Goal: Task Accomplishment & Management: Use online tool/utility

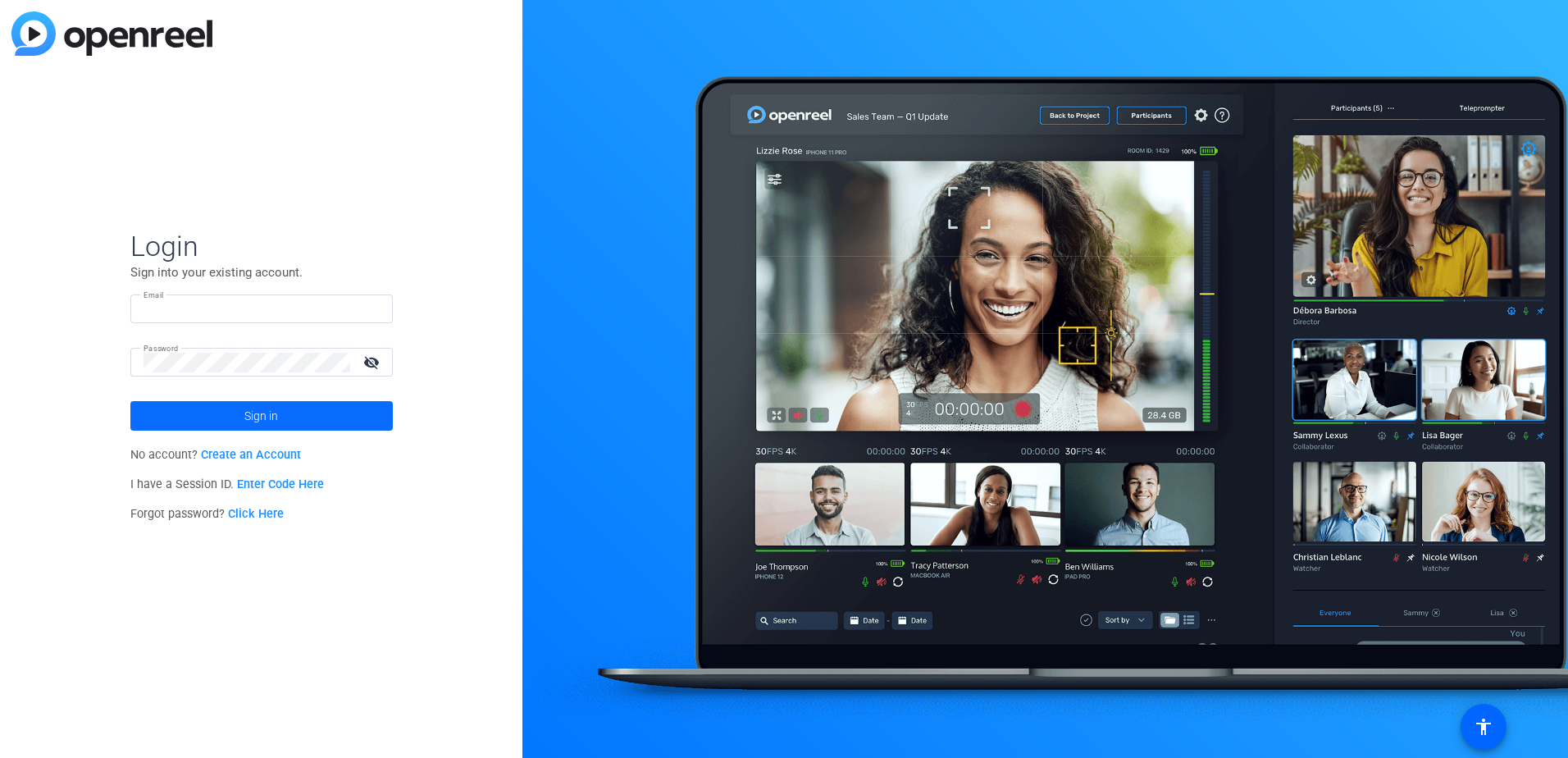
type input "[PERSON_NAME][EMAIL_ADDRESS][PERSON_NAME][DOMAIN_NAME]"
click at [262, 409] on span "Sign in" at bounding box center [261, 416] width 33 height 41
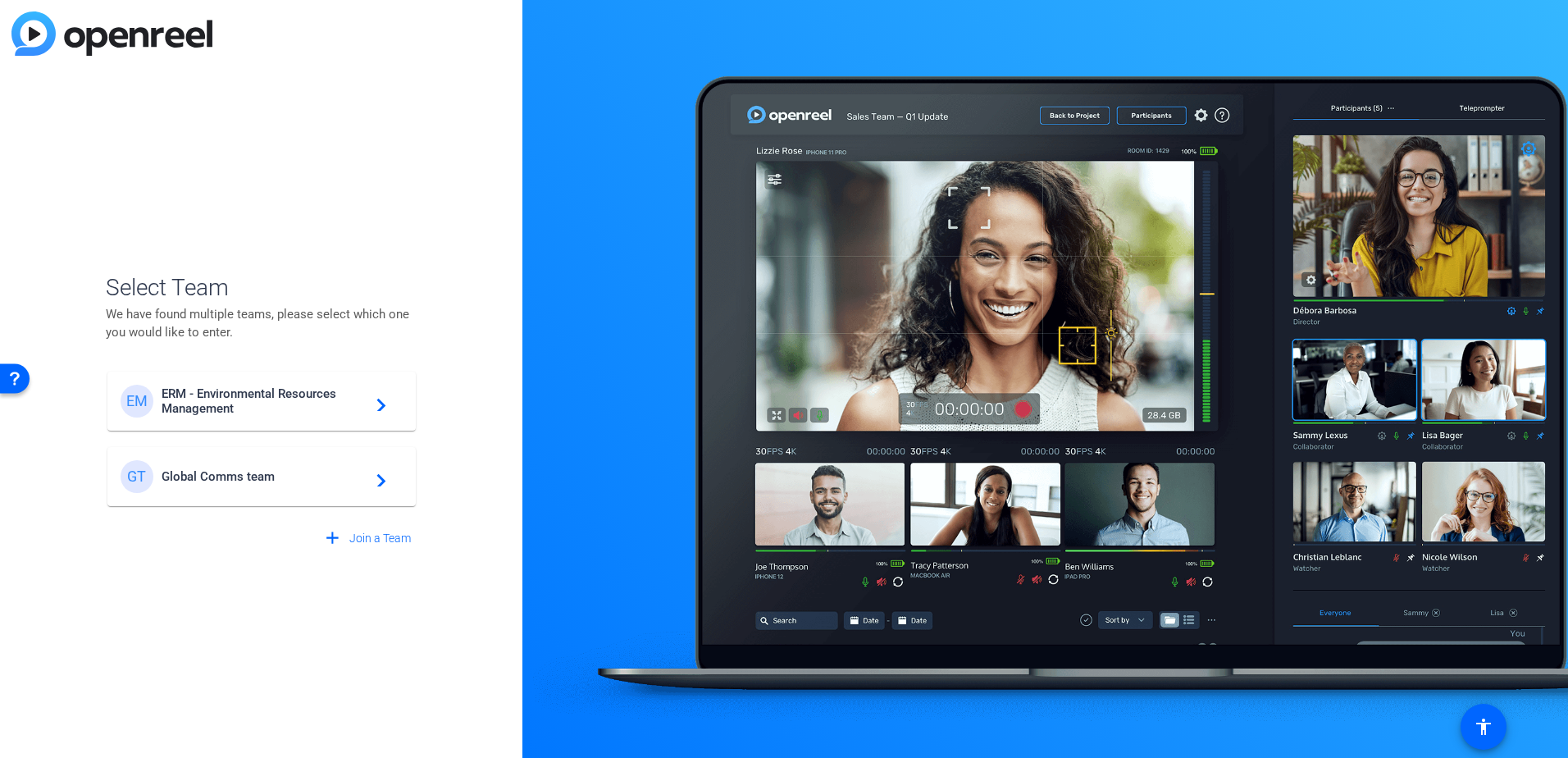
click at [228, 469] on span "Global Comms team" at bounding box center [264, 476] width 205 height 15
click at [382, 477] on div "EM ERM - Environmental Resources Management navigate_next GT Global Comms team …" at bounding box center [261, 430] width 312 height 154
click at [159, 482] on div "EM ERM - Environmental Resources Management navigate_next GT Global Comms team …" at bounding box center [261, 430] width 312 height 154
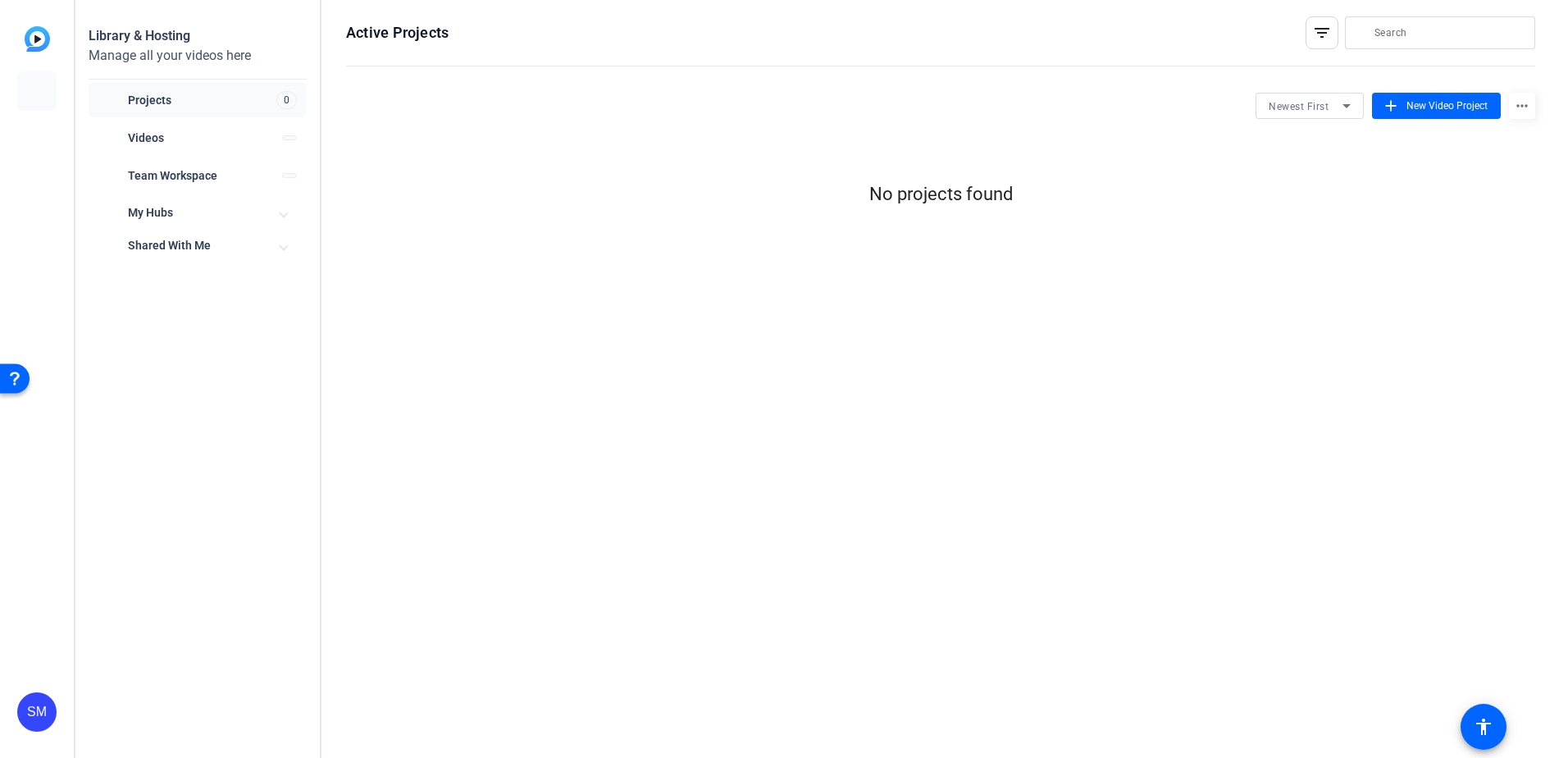
click at [379, 479] on div "Active Projects filter_list Newest First add New Video Project more_horiz No pr…" at bounding box center [941, 379] width 1238 height 758
click at [254, 98] on icon at bounding box center [258, 100] width 20 height 20
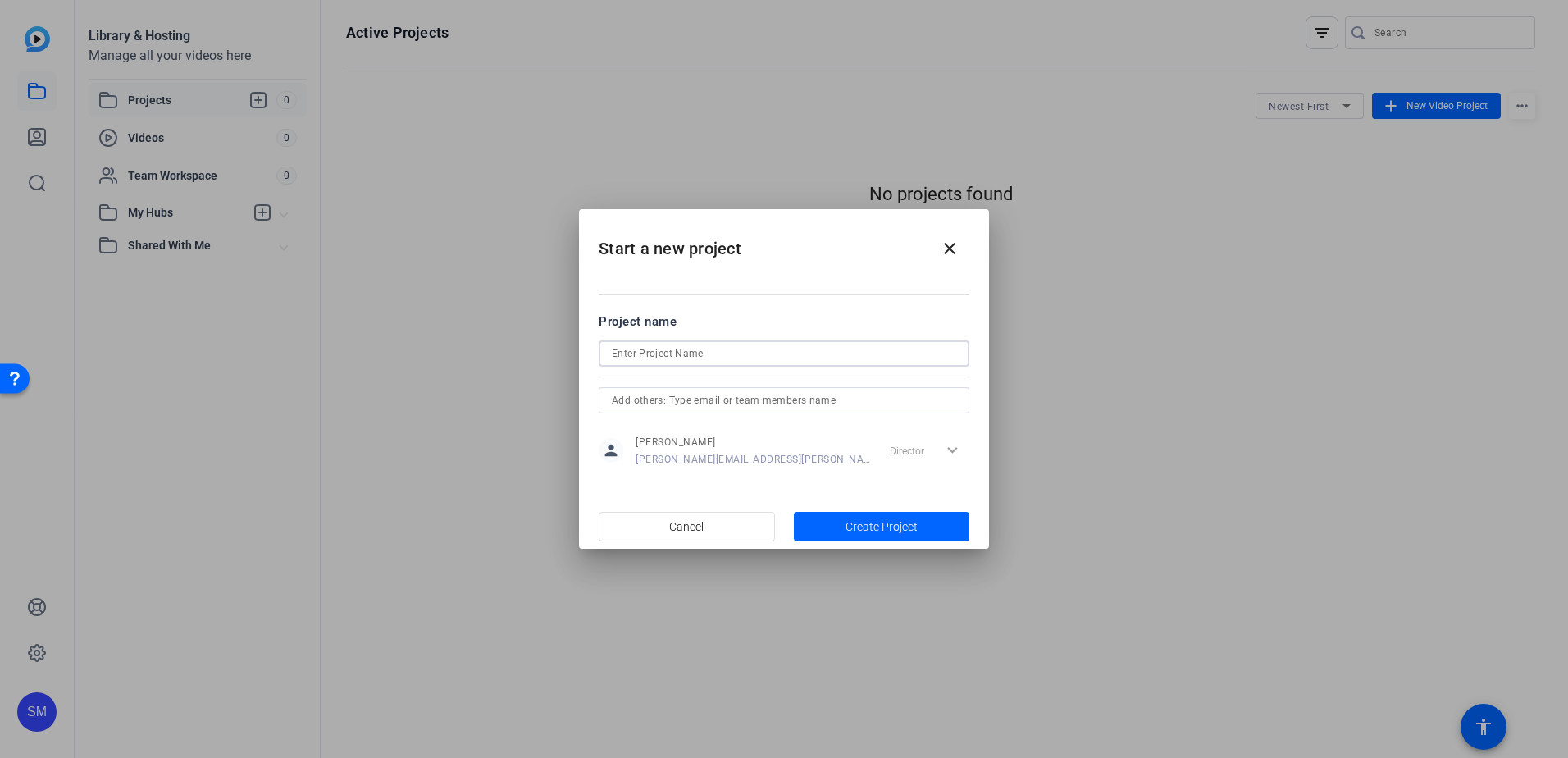
click at [659, 358] on input at bounding box center [783, 353] width 344 height 20
type input "Test with [PERSON_NAME]"
click at [890, 539] on span "button" at bounding box center [882, 527] width 176 height 39
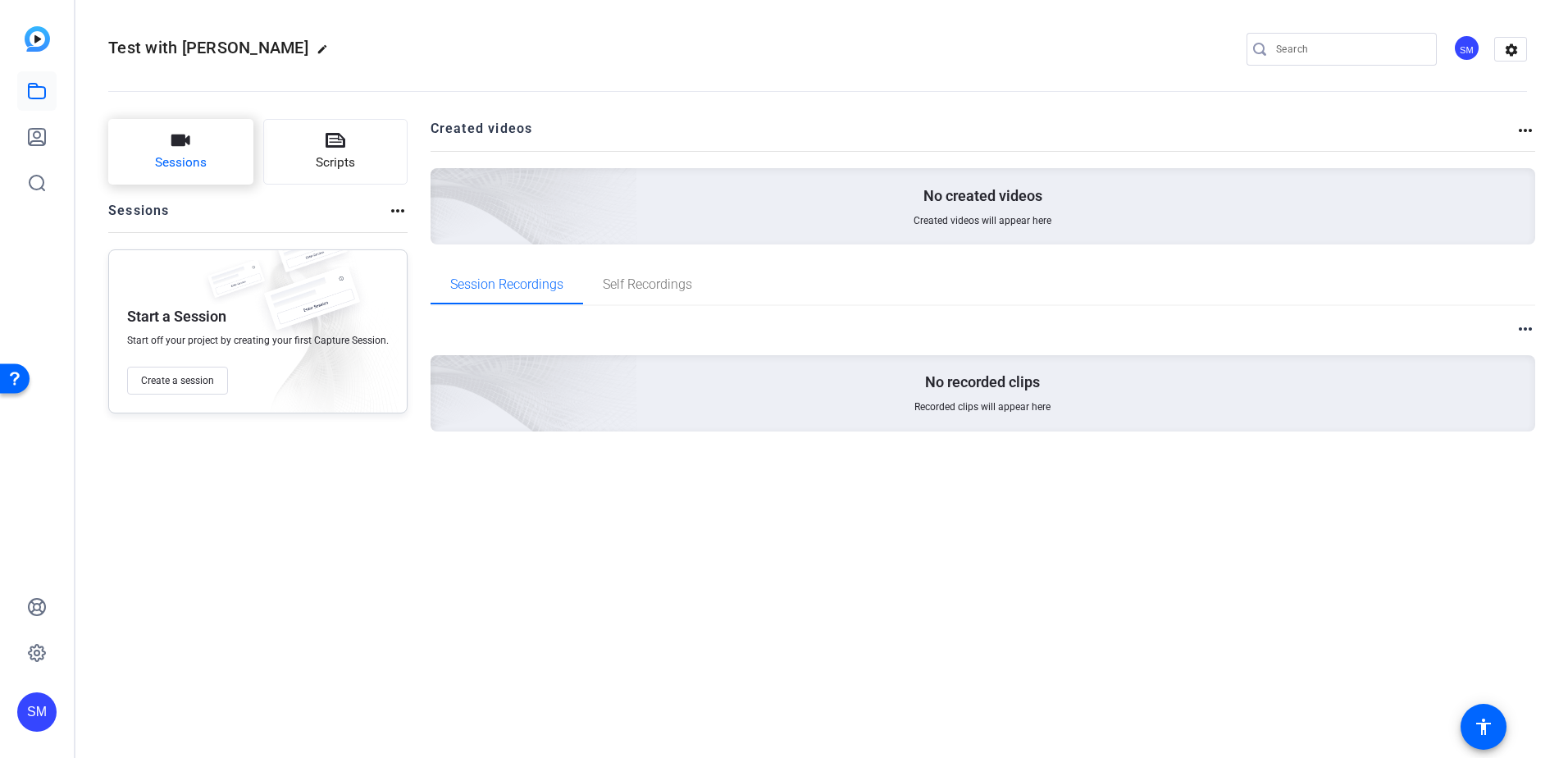
click at [168, 137] on button "Sessions" at bounding box center [180, 151] width 145 height 65
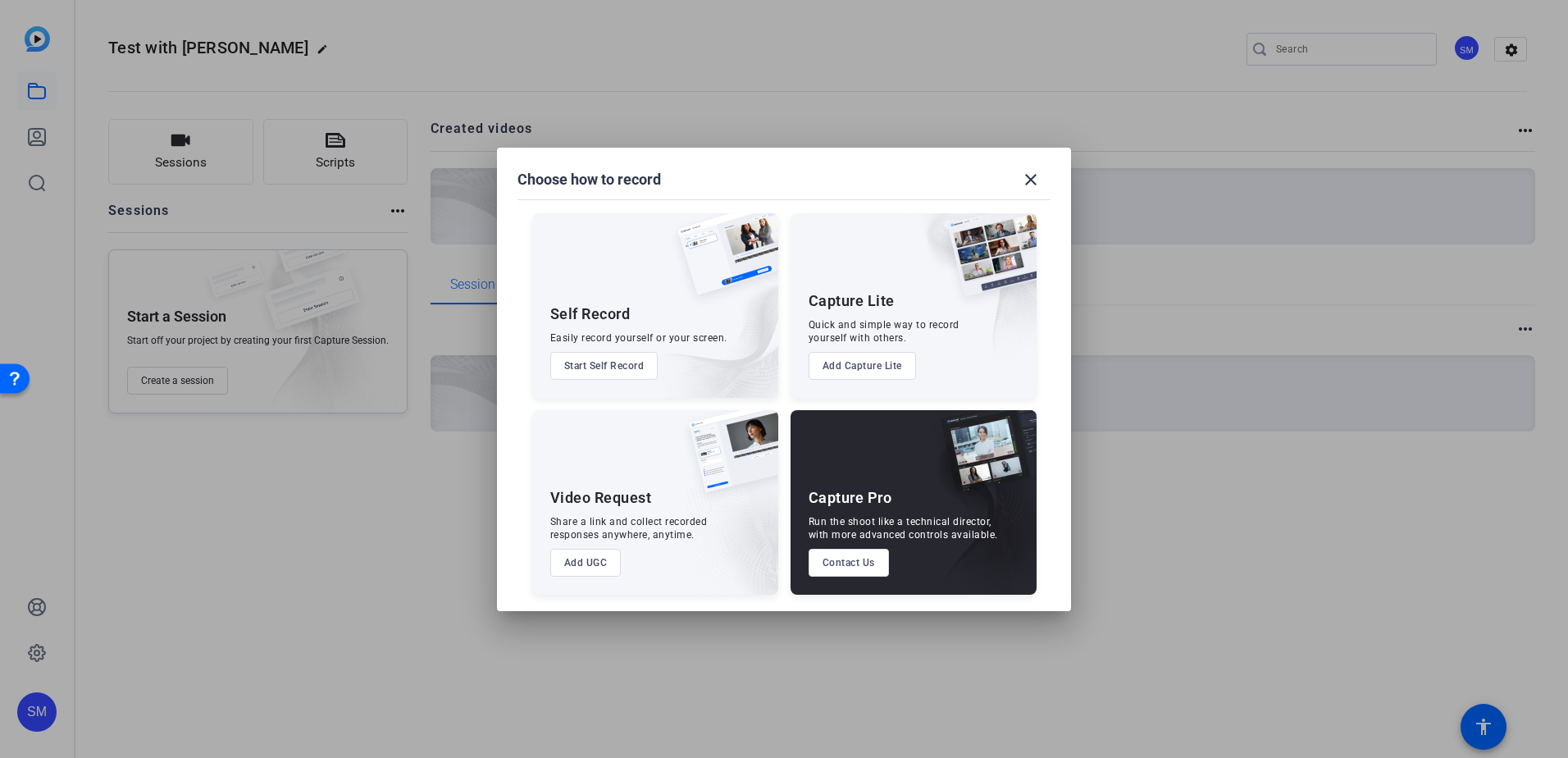
click at [861, 563] on button "Contact Us" at bounding box center [848, 563] width 80 height 28
click at [877, 363] on button "Add Capture Lite" at bounding box center [862, 366] width 107 height 28
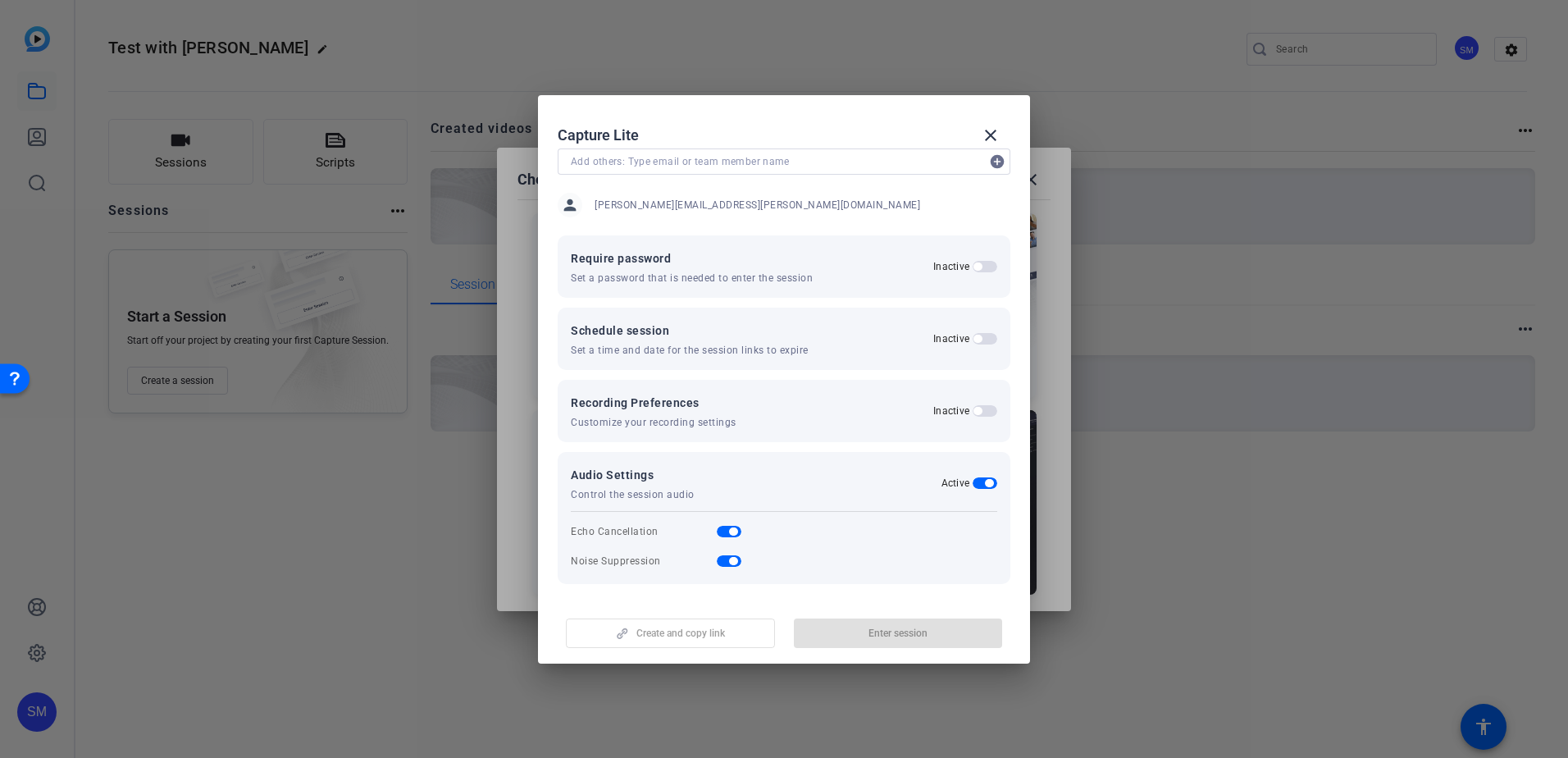
scroll to position [97, 0]
click at [972, 407] on span "button" at bounding box center [984, 407] width 24 height 12
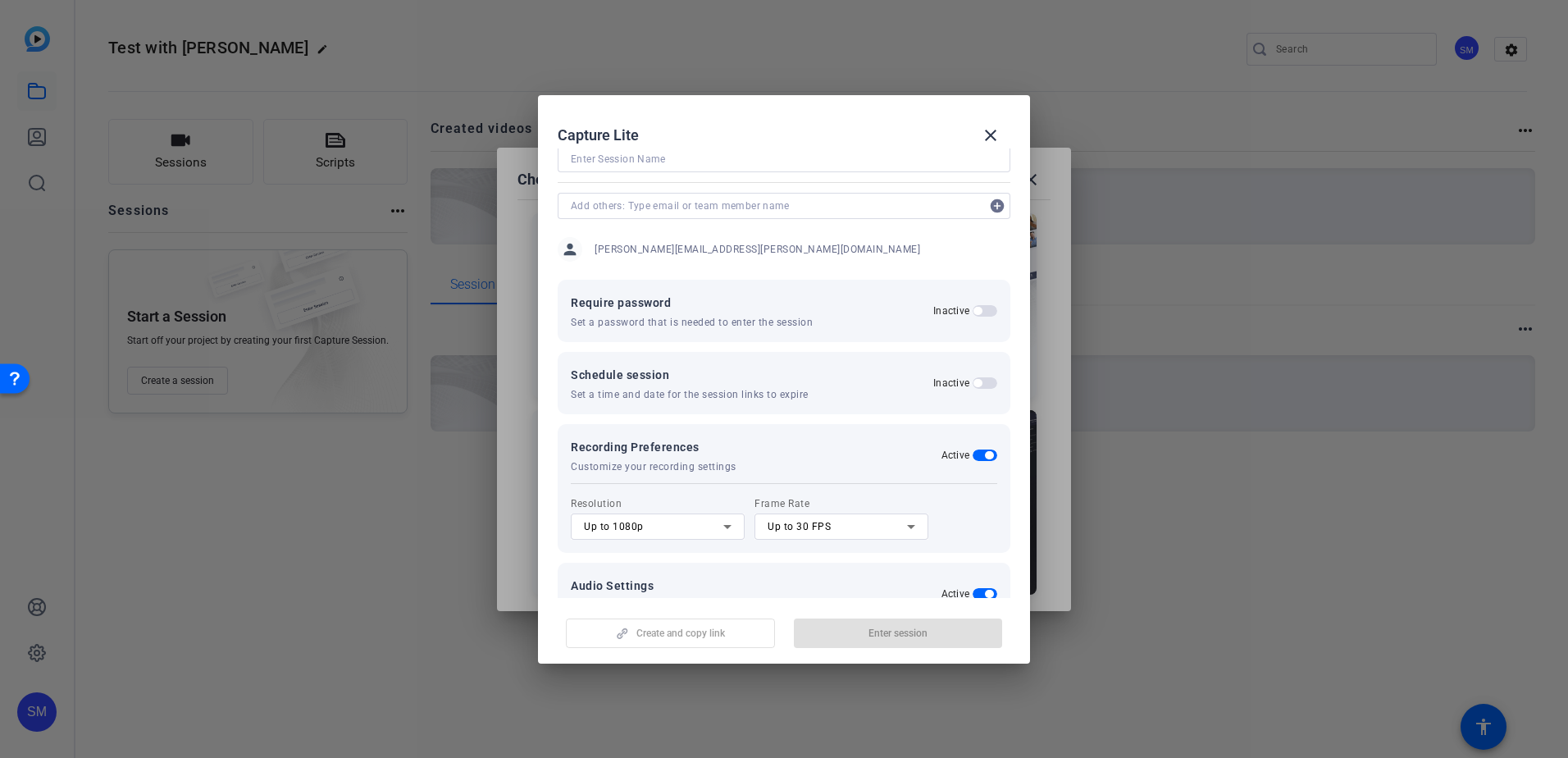
scroll to position [0, 0]
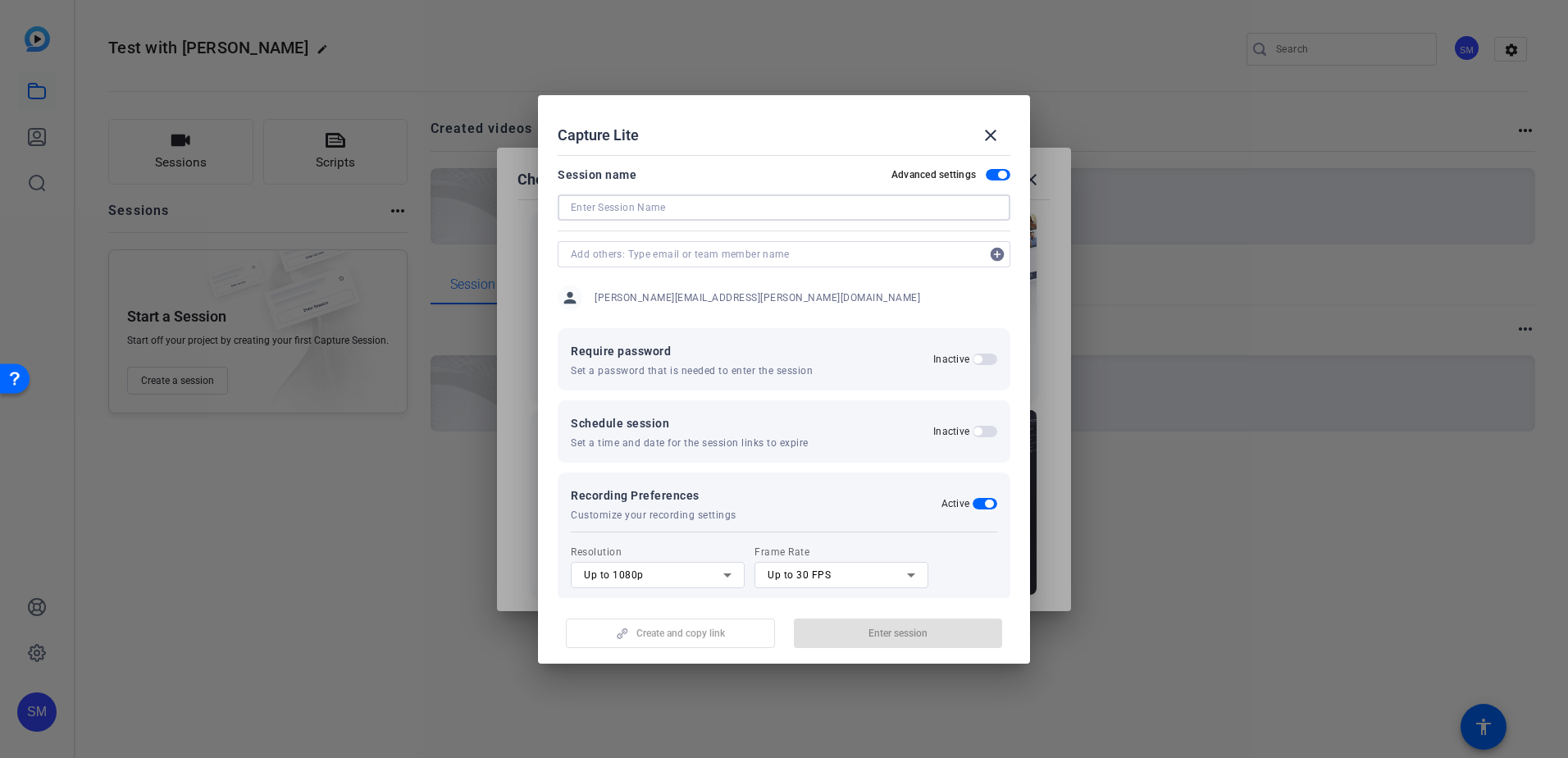
click at [615, 205] on input at bounding box center [783, 208] width 426 height 20
type input "Test with [PERSON_NAME]"
click at [754, 255] on input "text" at bounding box center [775, 255] width 410 height 20
click at [685, 632] on span "Create and copy link" at bounding box center [680, 632] width 89 height 13
click at [921, 633] on span "Update session" at bounding box center [897, 632] width 67 height 13
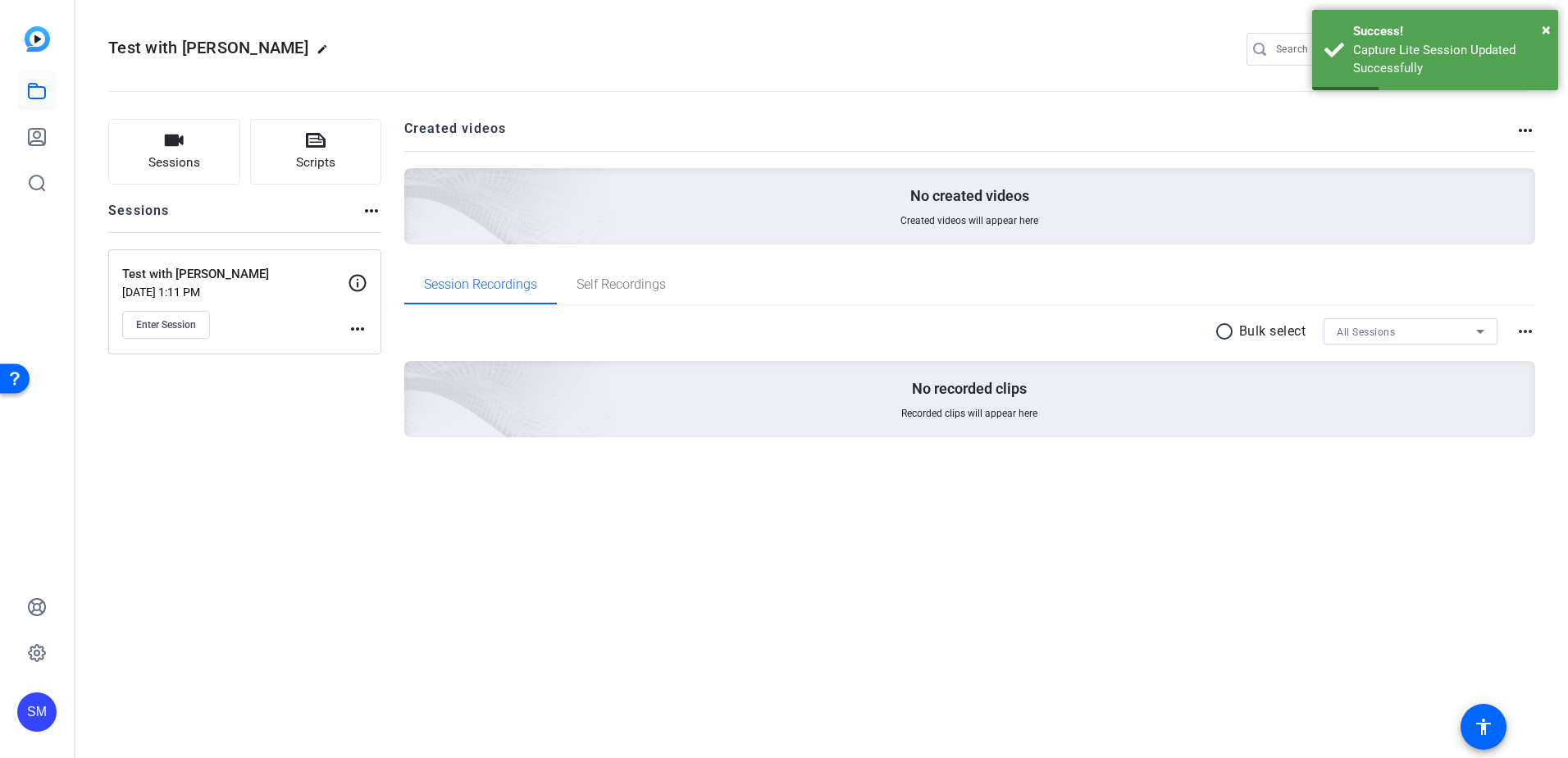
click at [361, 327] on mat-icon "more_horiz" at bounding box center [358, 329] width 20 height 20
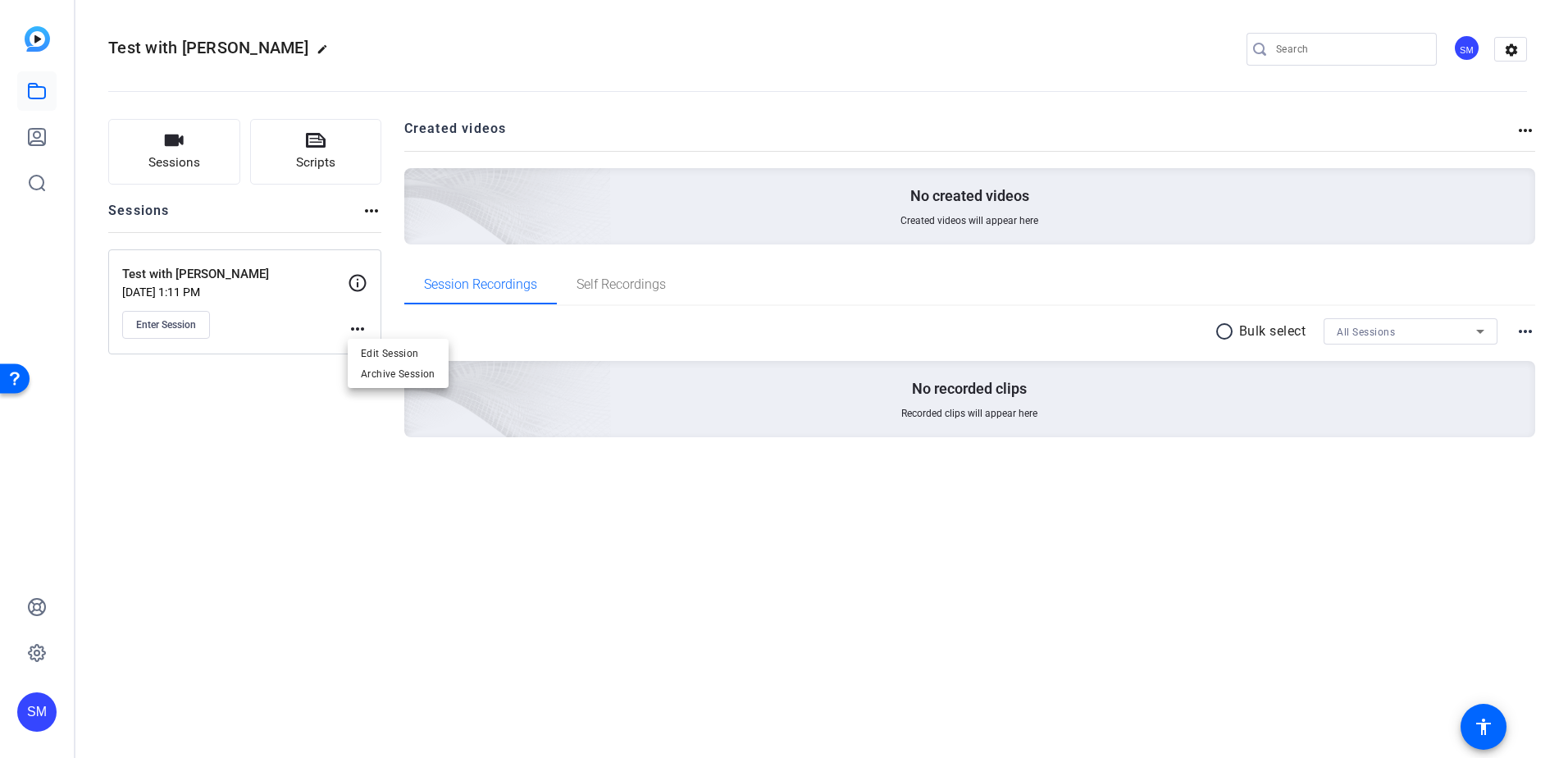
click at [361, 283] on div at bounding box center [784, 379] width 1568 height 758
click at [355, 279] on icon at bounding box center [358, 283] width 20 height 20
click at [357, 325] on mat-icon "more_horiz" at bounding box center [358, 329] width 20 height 20
click at [285, 311] on div at bounding box center [784, 379] width 1568 height 758
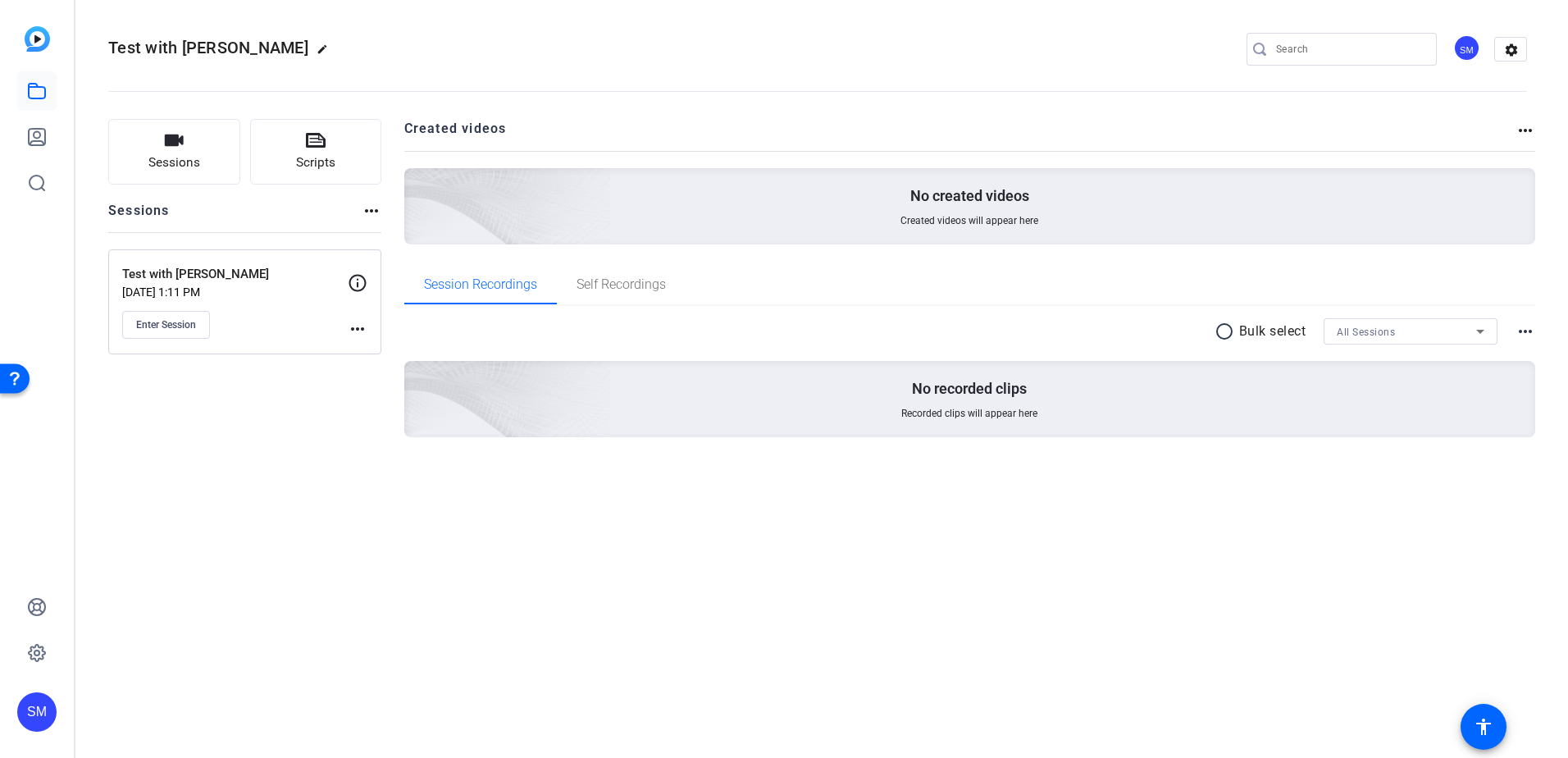
click at [372, 209] on mat-icon "more_horiz" at bounding box center [372, 211] width 20 height 20
click at [360, 511] on div at bounding box center [784, 379] width 1568 height 758
click at [321, 145] on icon at bounding box center [316, 140] width 20 height 20
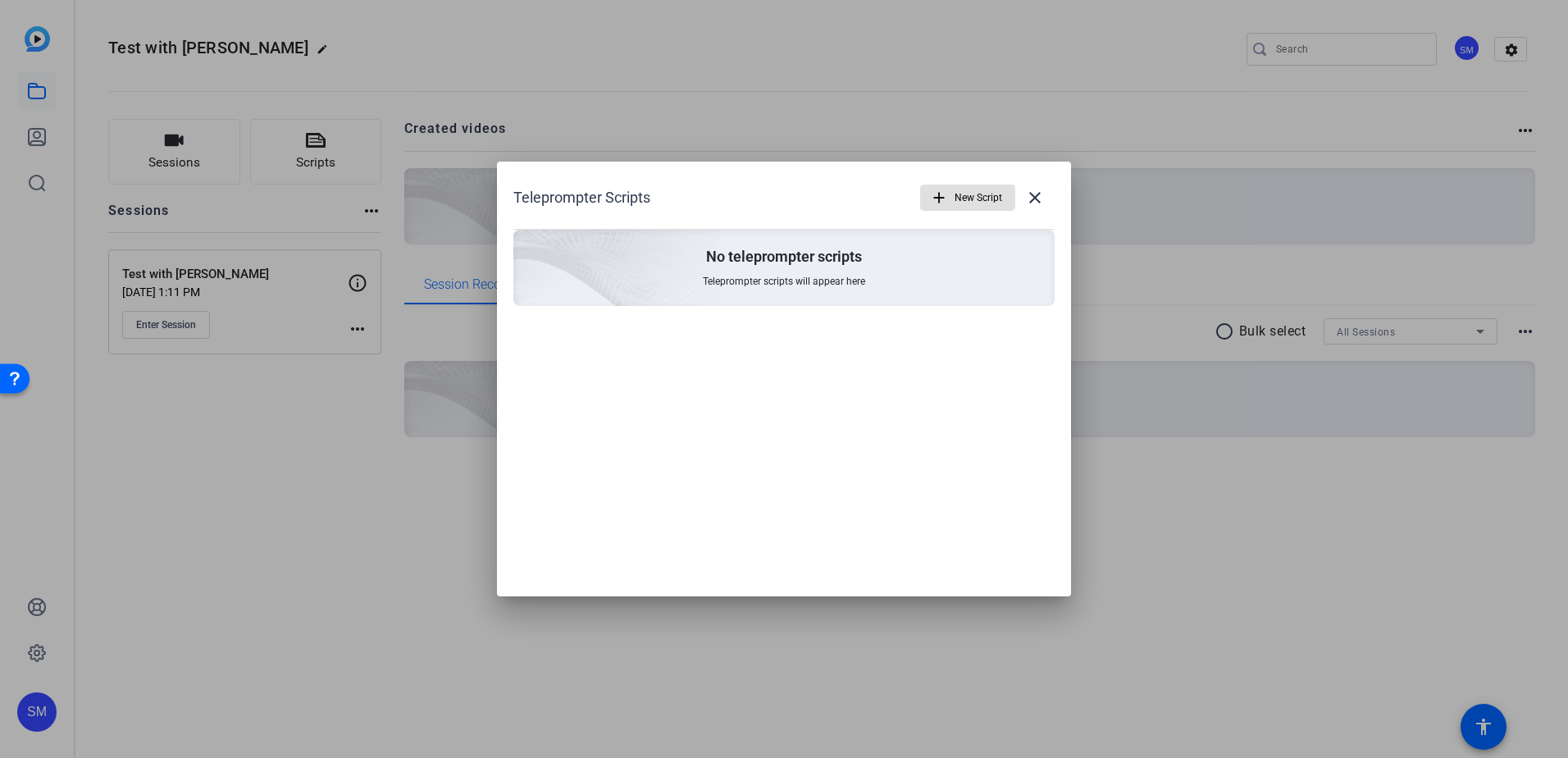
click at [968, 193] on span "New Script" at bounding box center [978, 198] width 48 height 31
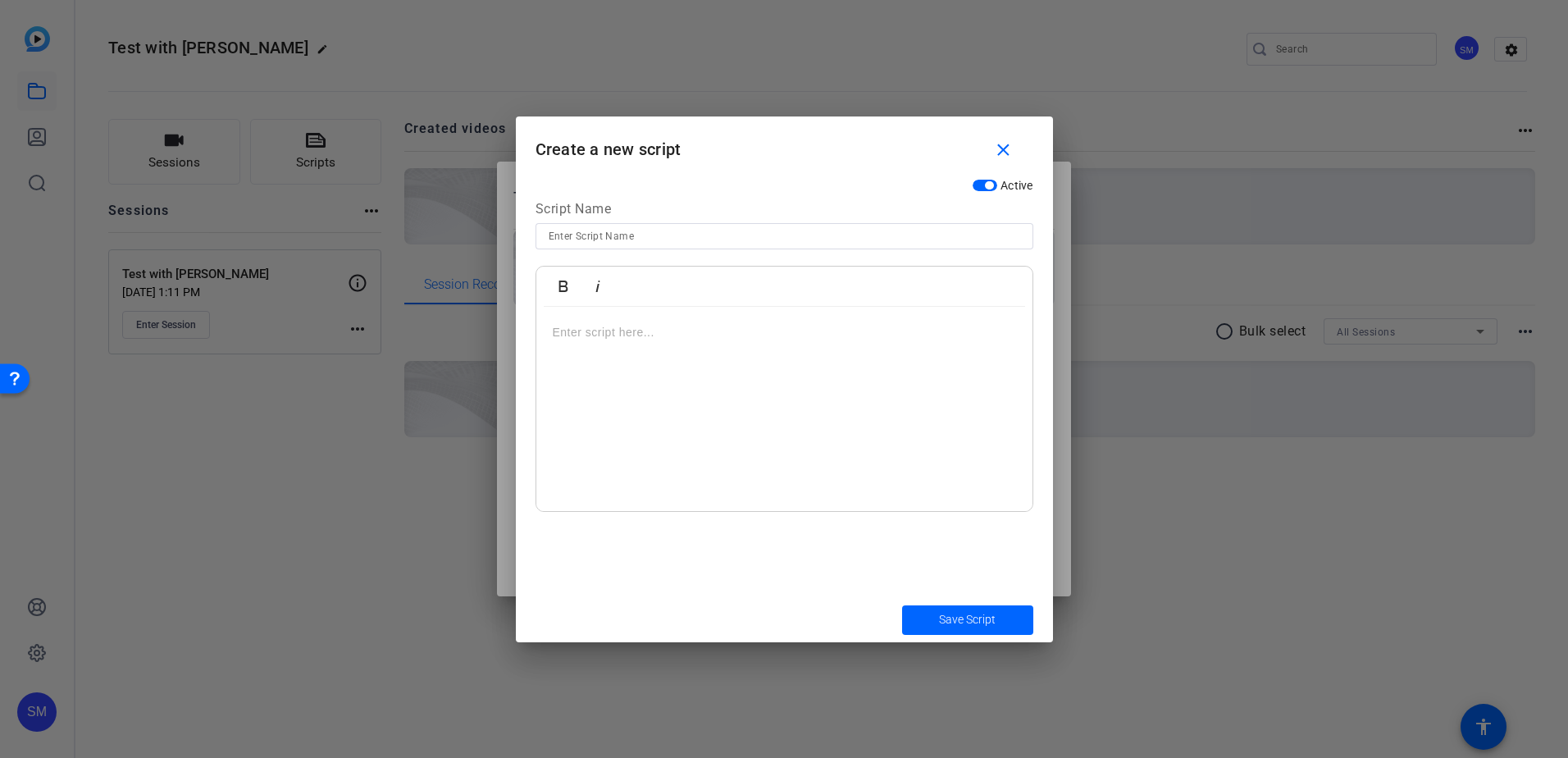
drag, startPoint x: 687, startPoint y: 351, endPoint x: 678, endPoint y: 341, distance: 13.5
click at [685, 351] on div at bounding box center [784, 409] width 496 height 205
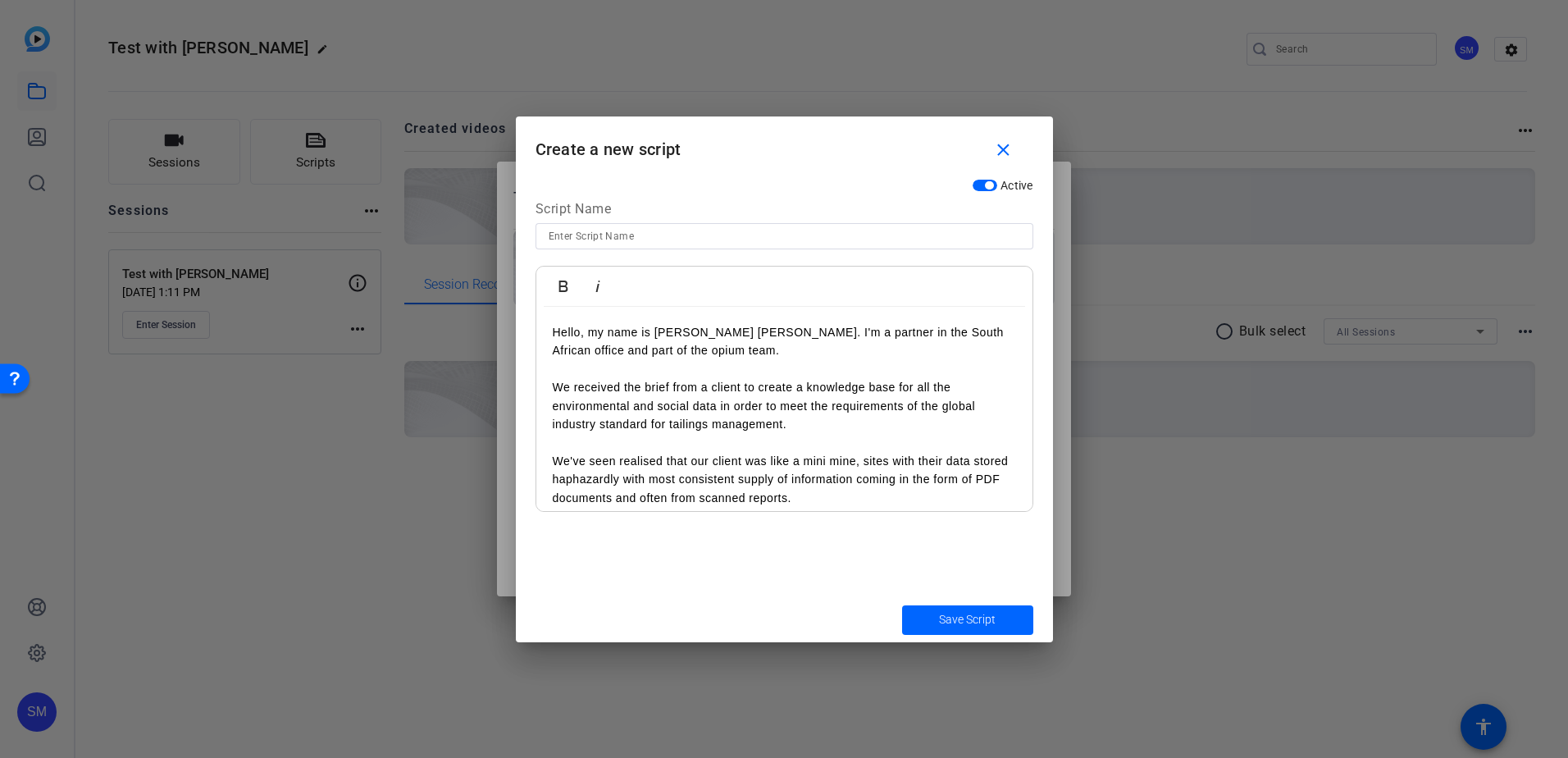
scroll to position [473, 0]
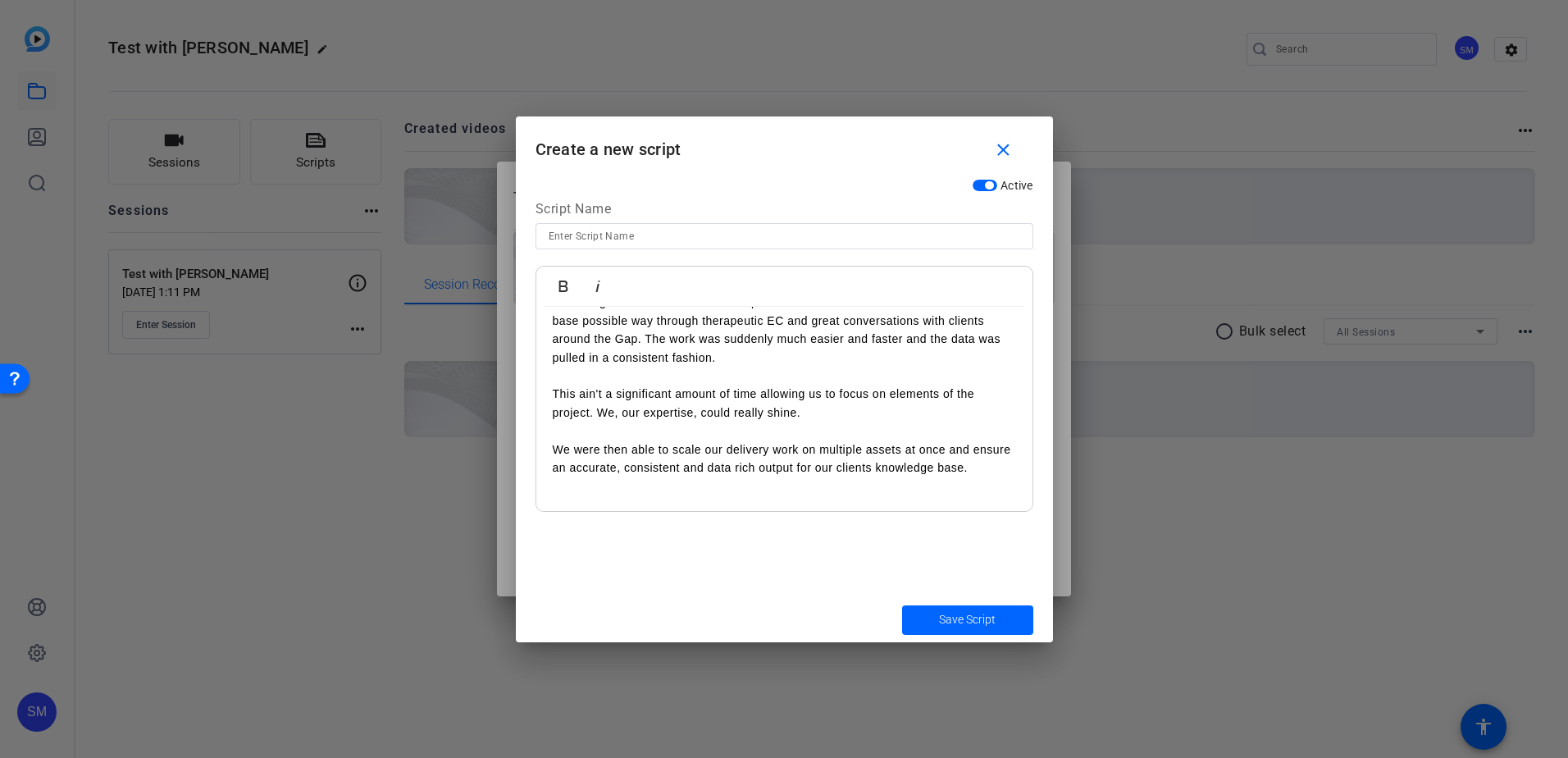
click at [591, 235] on input at bounding box center [784, 236] width 471 height 20
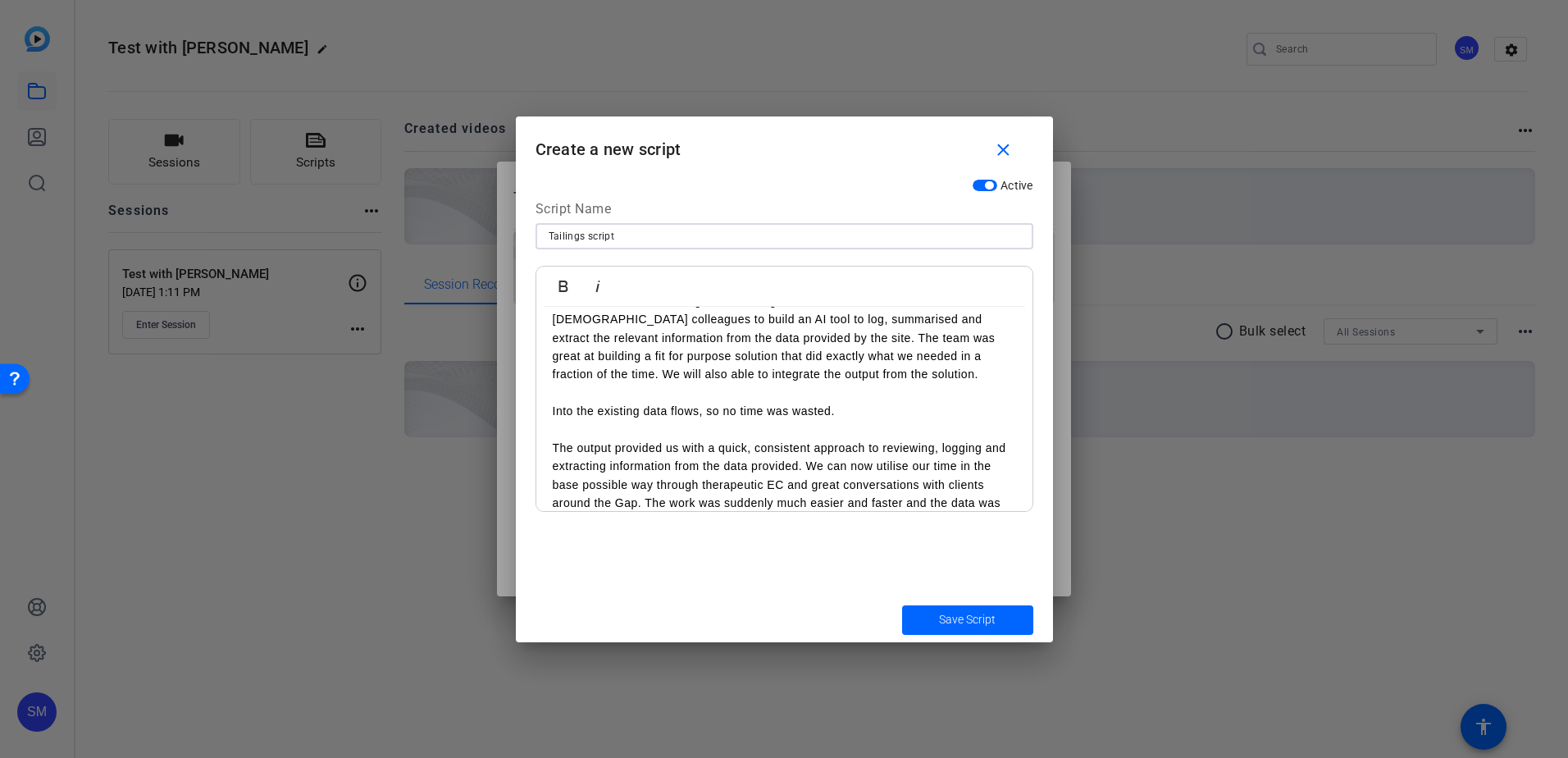
scroll to position [0, 0]
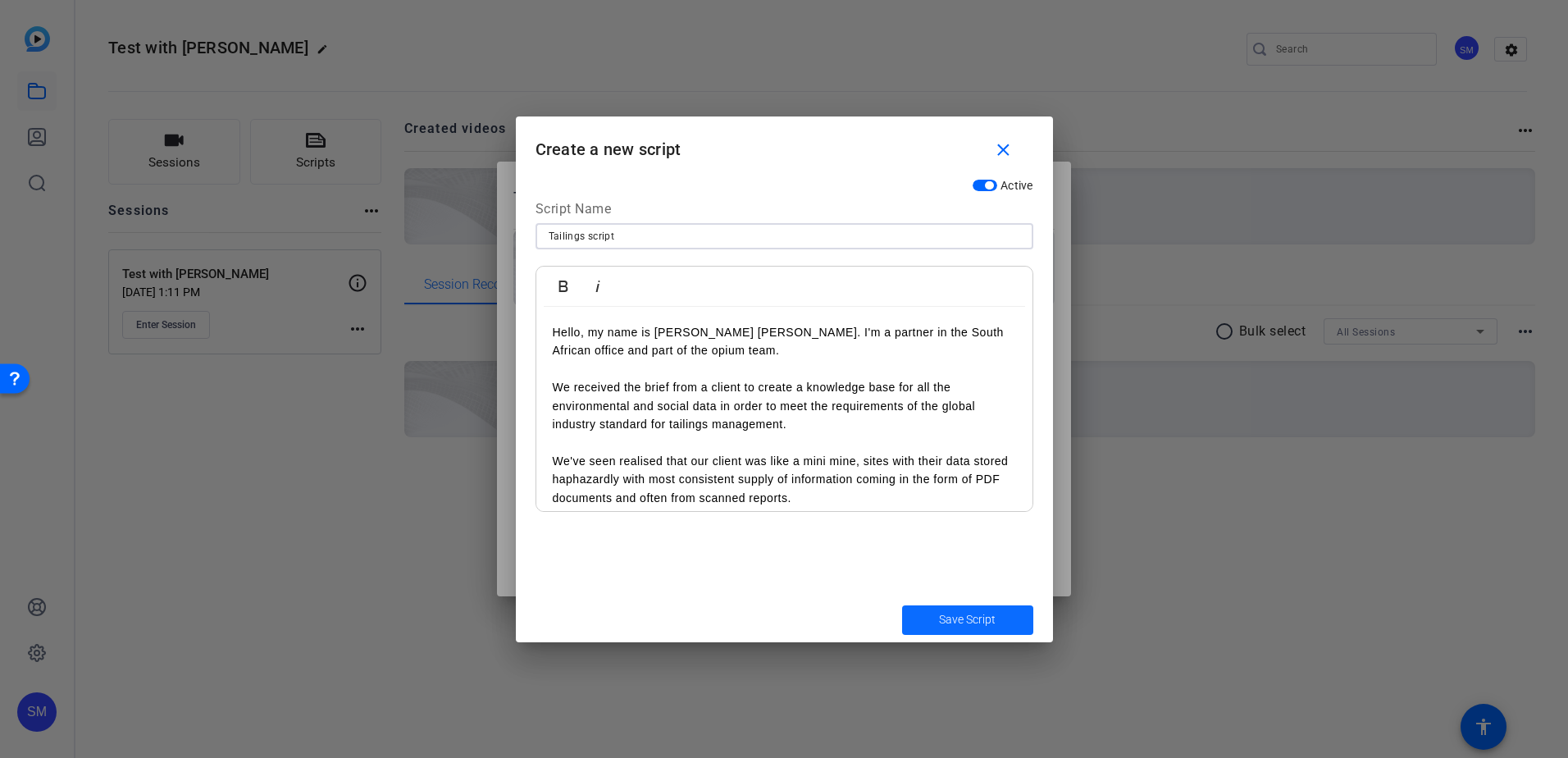
type input "Tailings script"
click at [971, 616] on span "Save Script" at bounding box center [967, 619] width 57 height 18
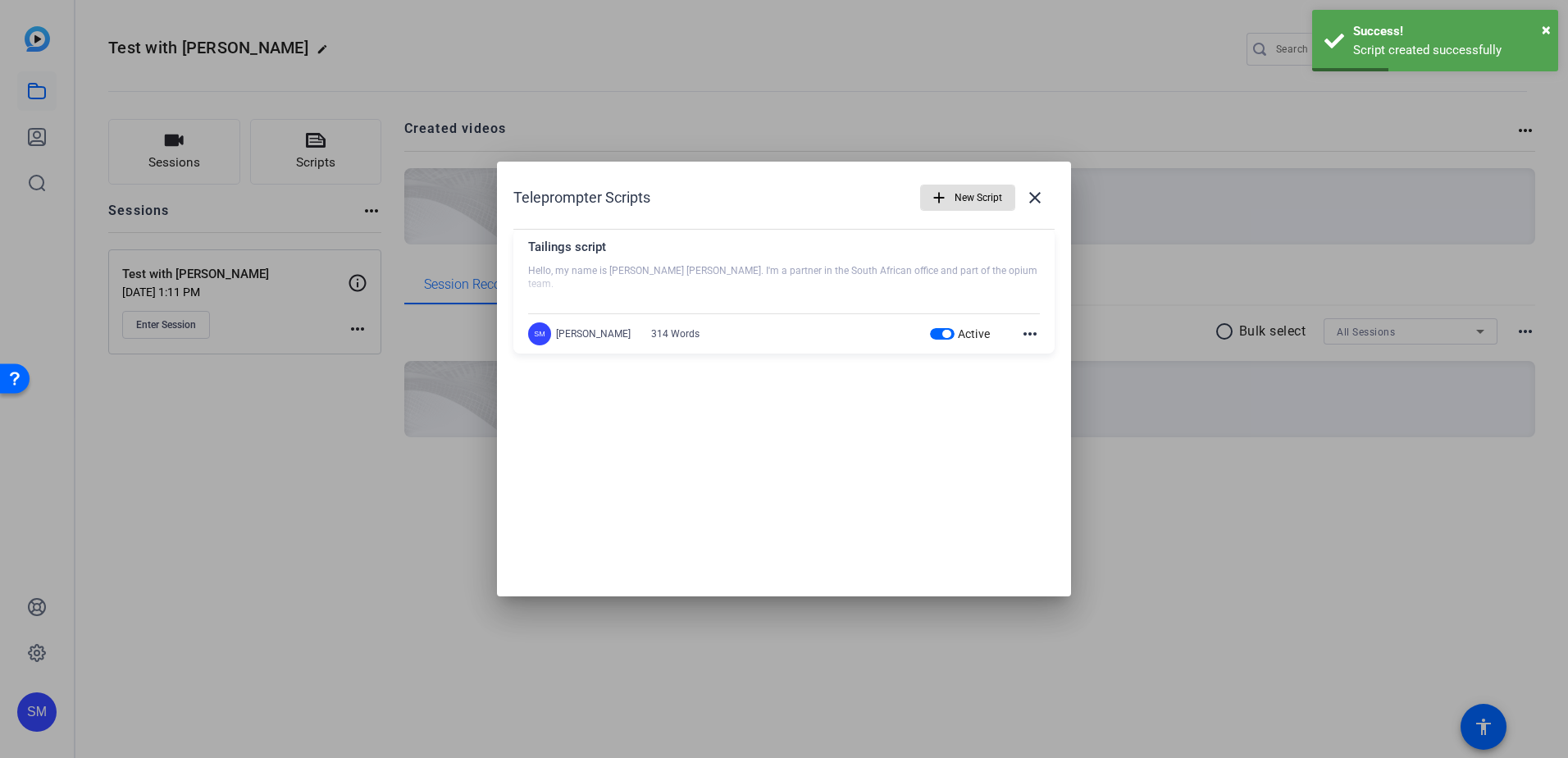
click at [1026, 331] on mat-icon "more_horiz" at bounding box center [1030, 334] width 20 height 20
click at [1046, 287] on div at bounding box center [784, 379] width 1568 height 758
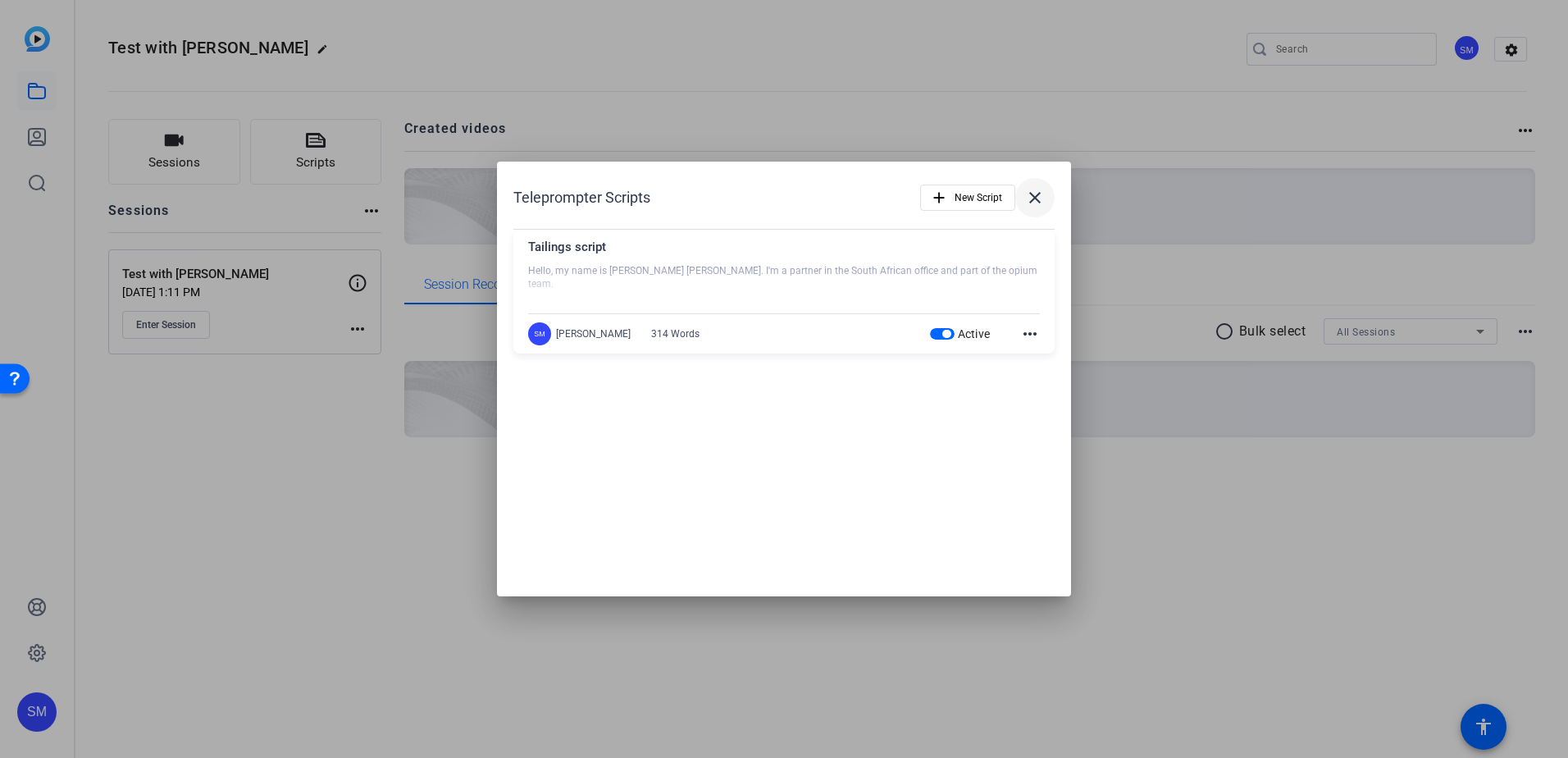
click at [1034, 202] on mat-icon "close" at bounding box center [1035, 198] width 20 height 20
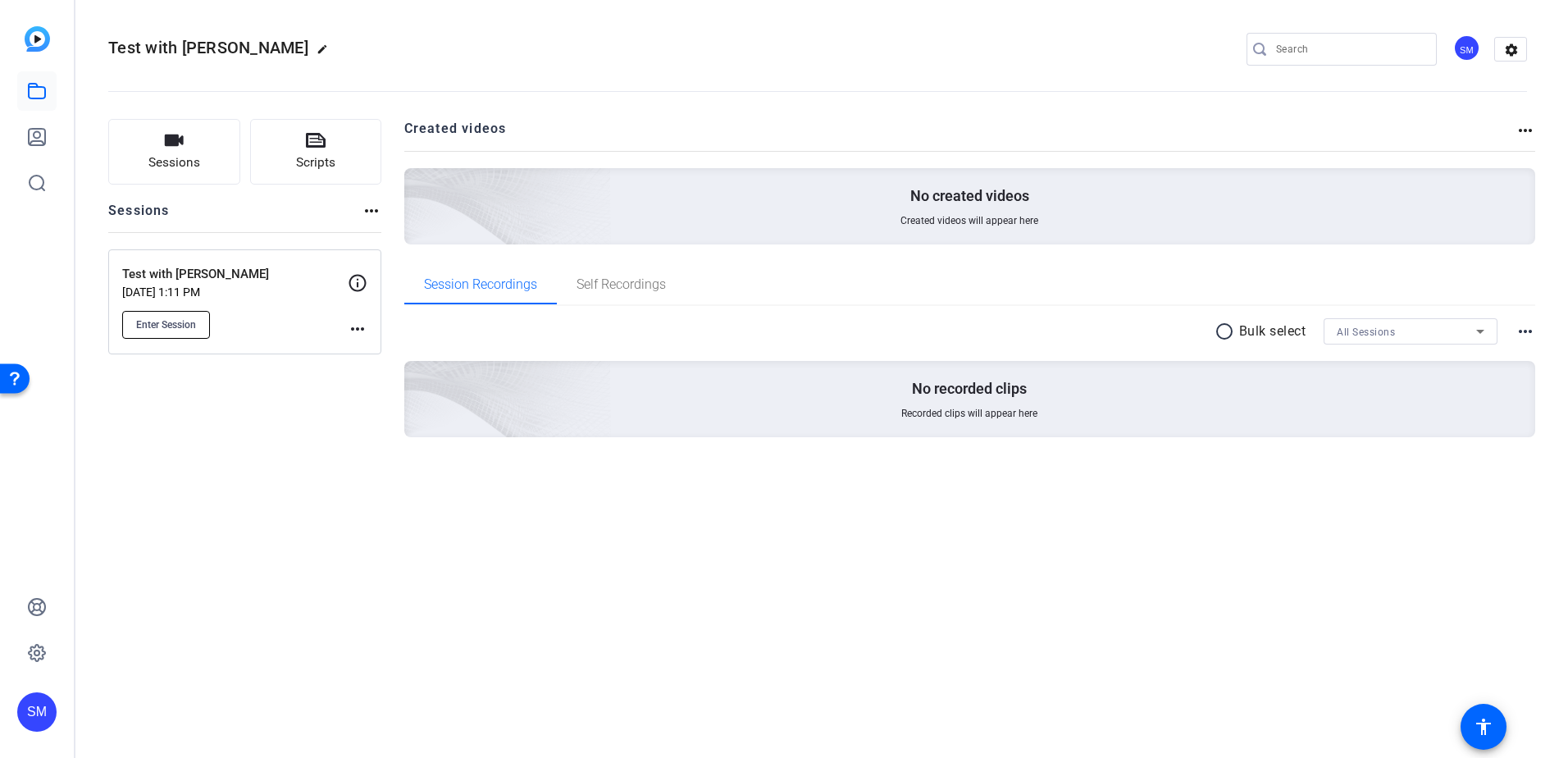
click at [139, 318] on span "Enter Session" at bounding box center [166, 324] width 59 height 13
click at [358, 323] on mat-icon "more_horiz" at bounding box center [358, 329] width 20 height 20
click at [377, 351] on span "Edit Session" at bounding box center [398, 352] width 75 height 20
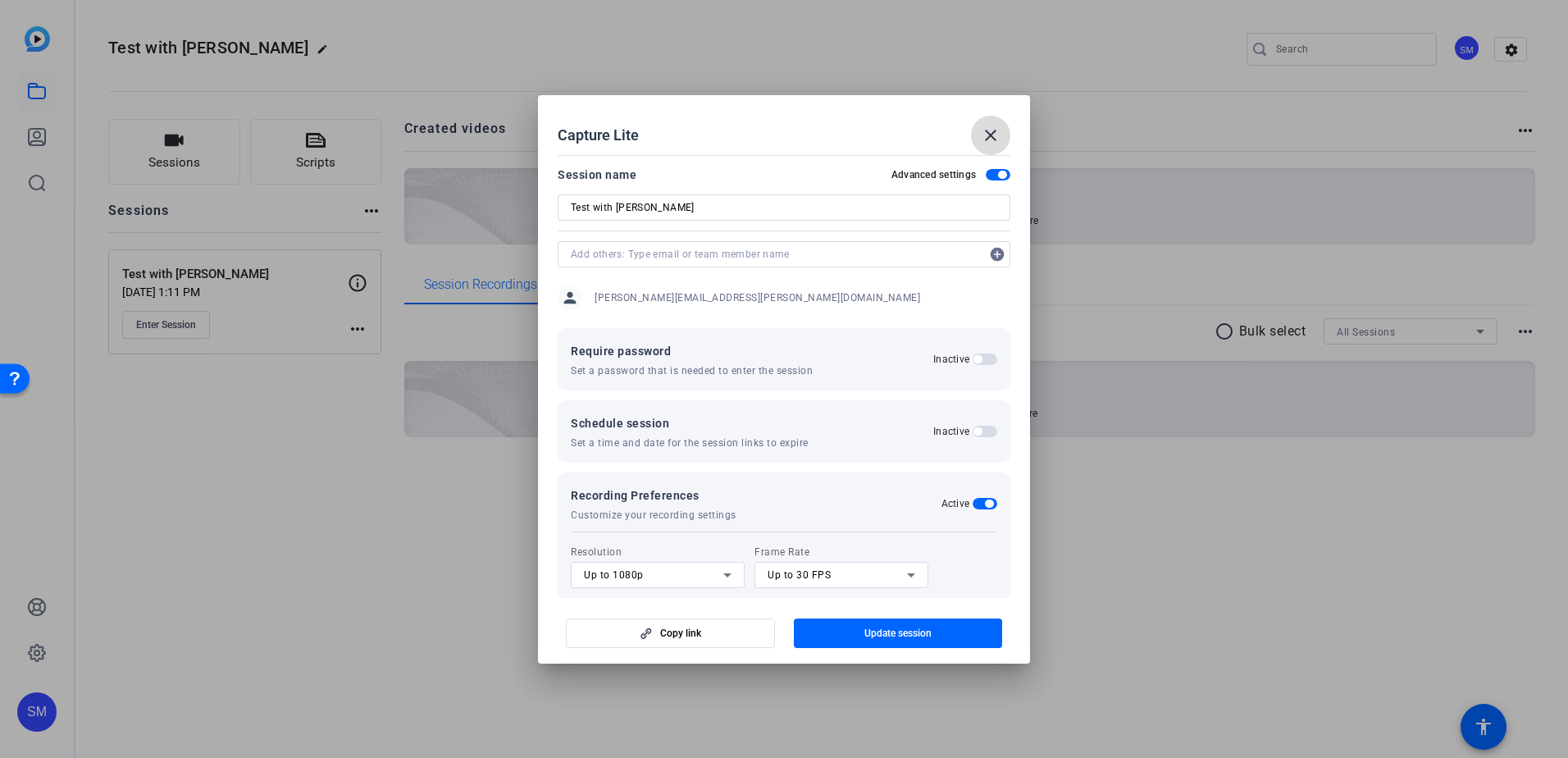
click at [990, 136] on mat-icon "close" at bounding box center [991, 136] width 20 height 20
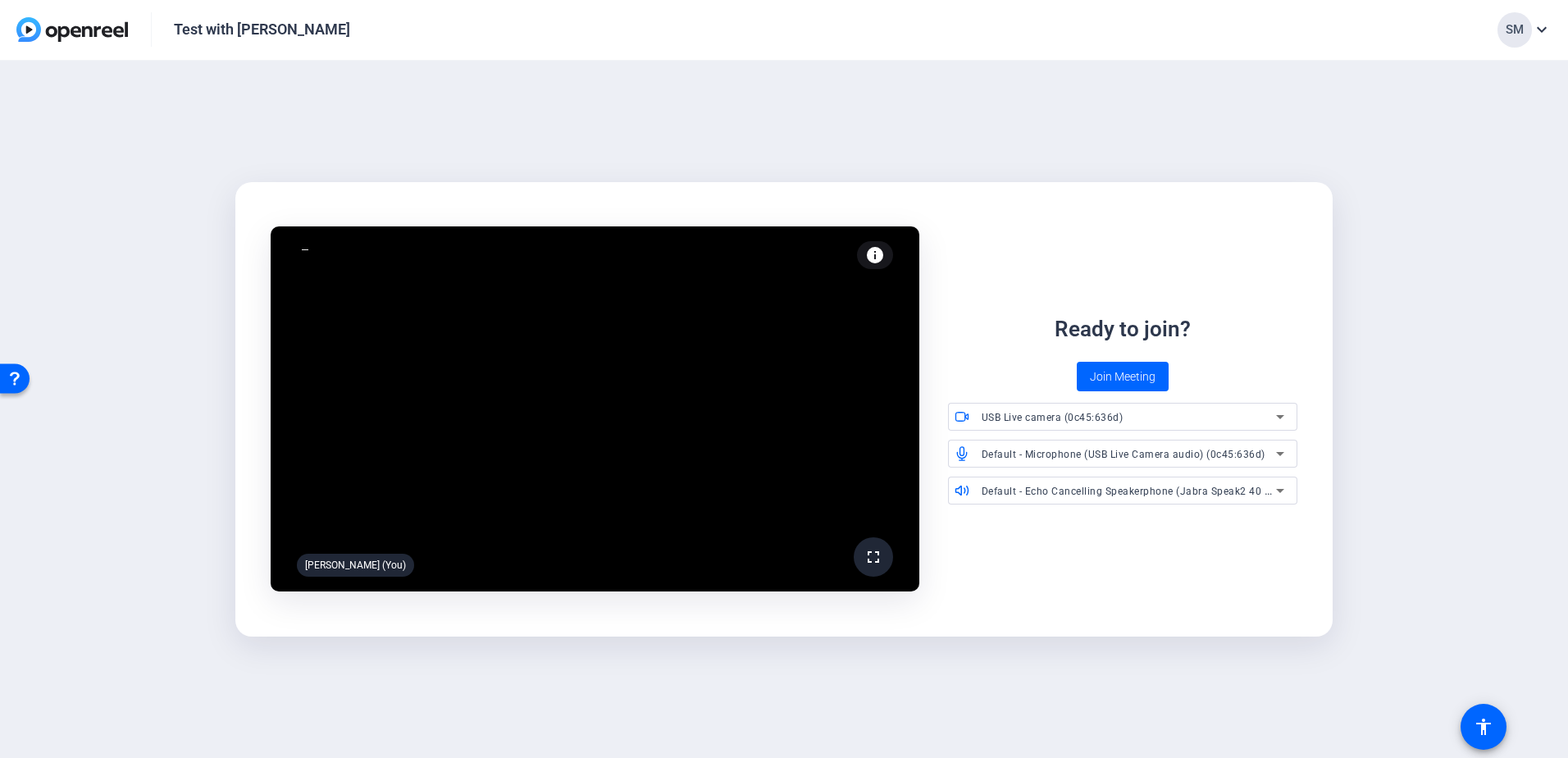
click at [876, 252] on mat-icon "info" at bounding box center [875, 255] width 20 height 20
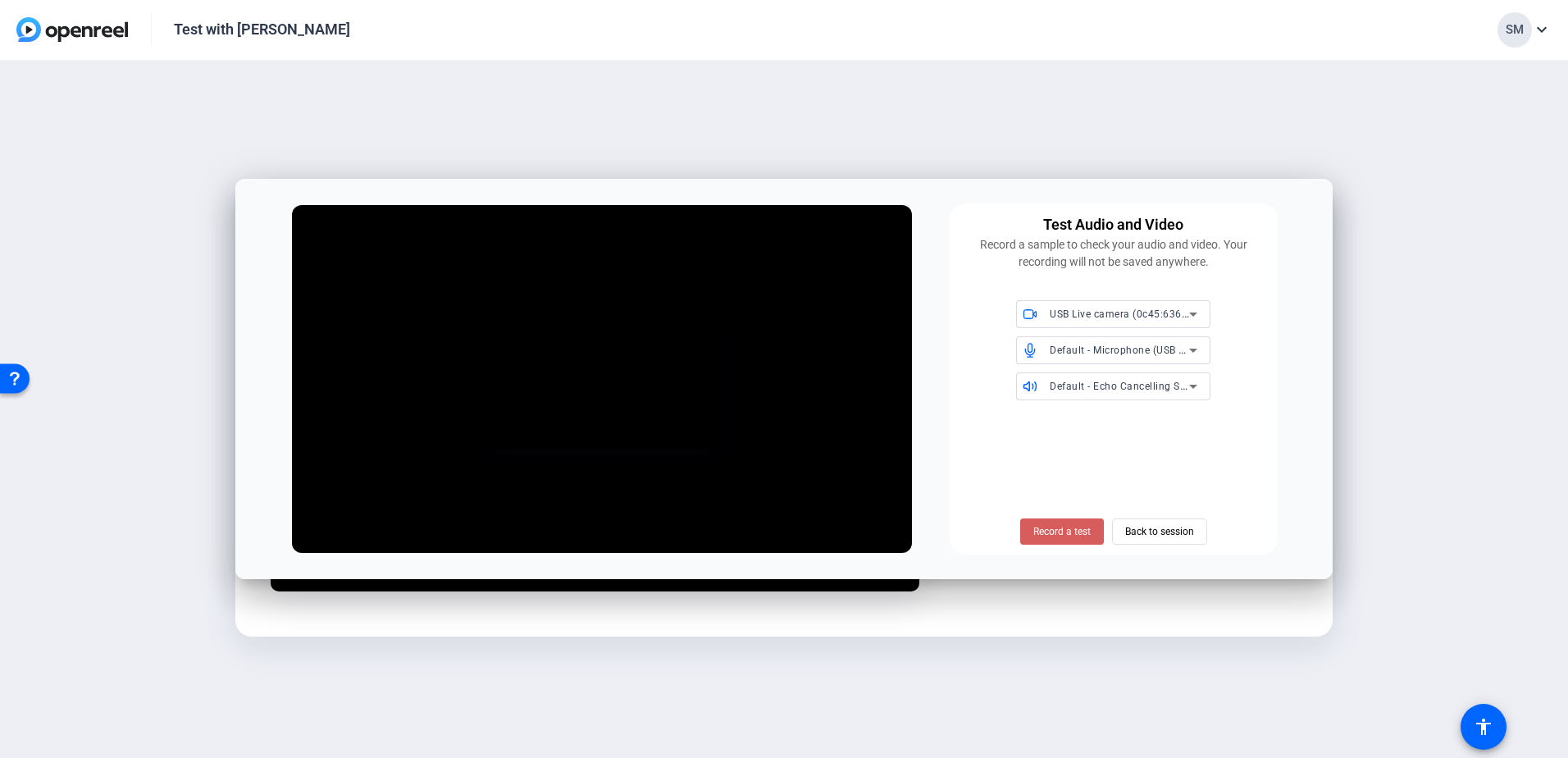
click at [1084, 523] on span at bounding box center [1062, 532] width 84 height 39
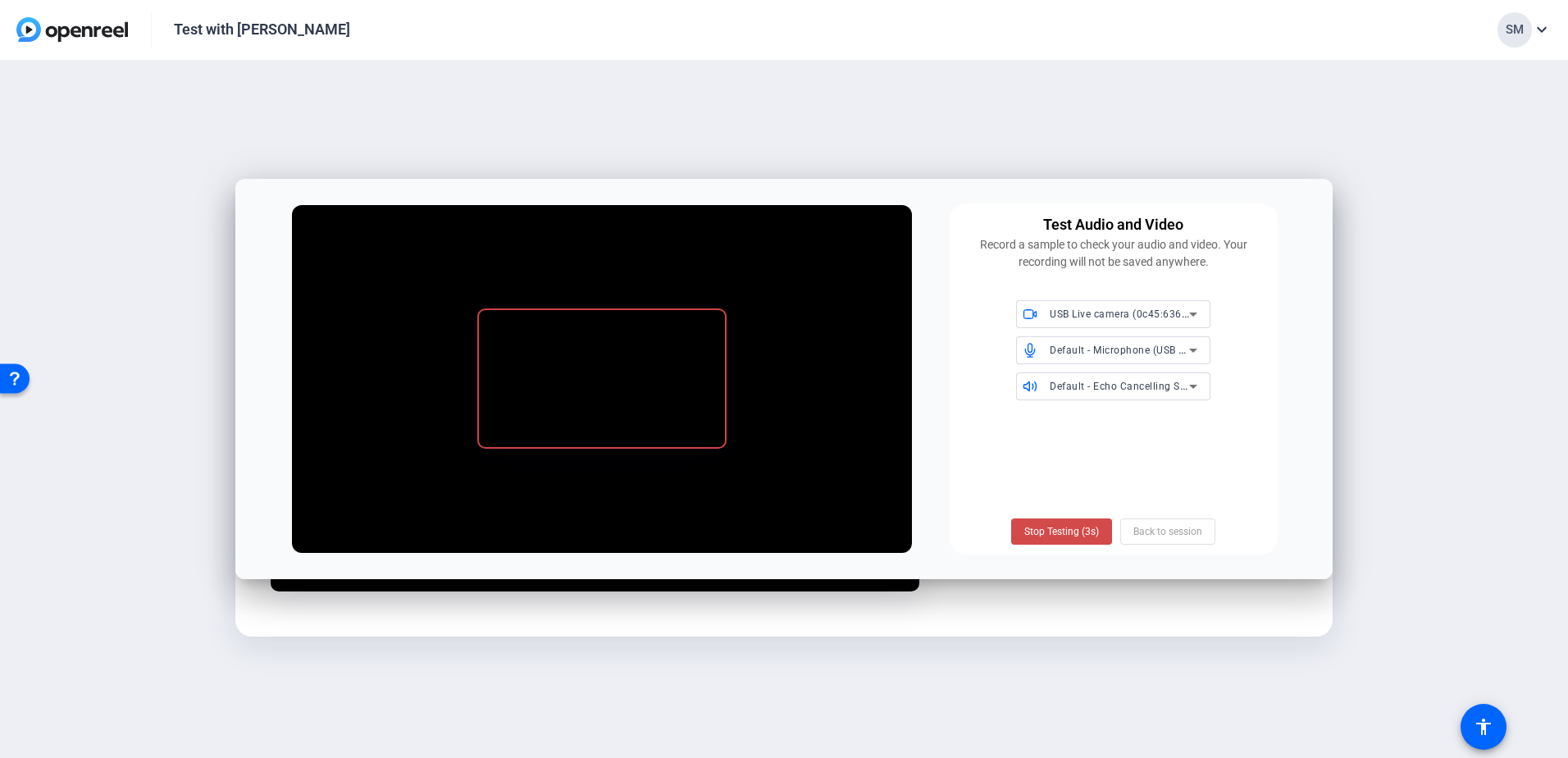
click at [1062, 529] on span "Stop Testing (3s)" at bounding box center [1061, 531] width 75 height 15
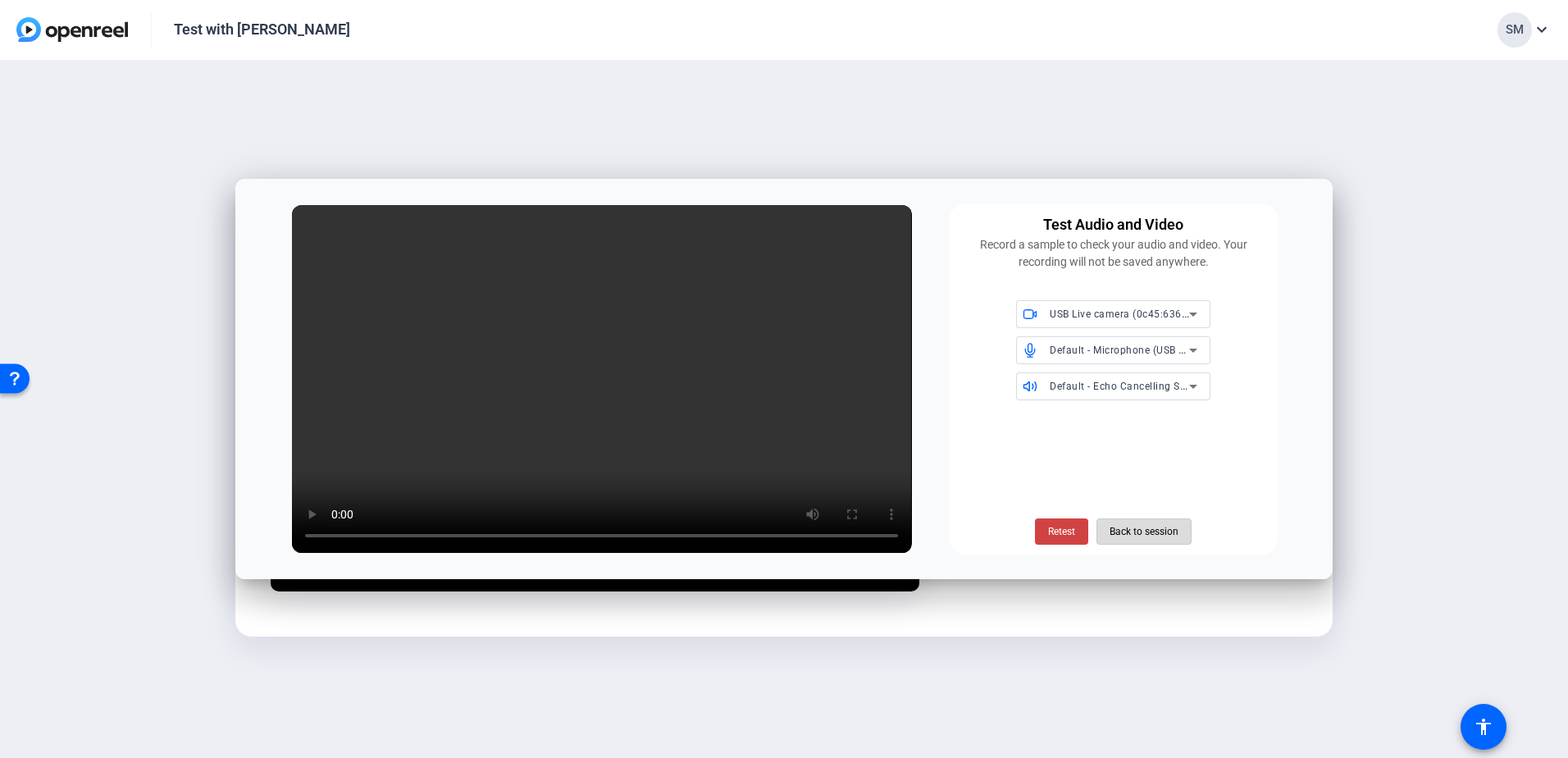
click at [1152, 532] on span "Back to session" at bounding box center [1144, 532] width 69 height 31
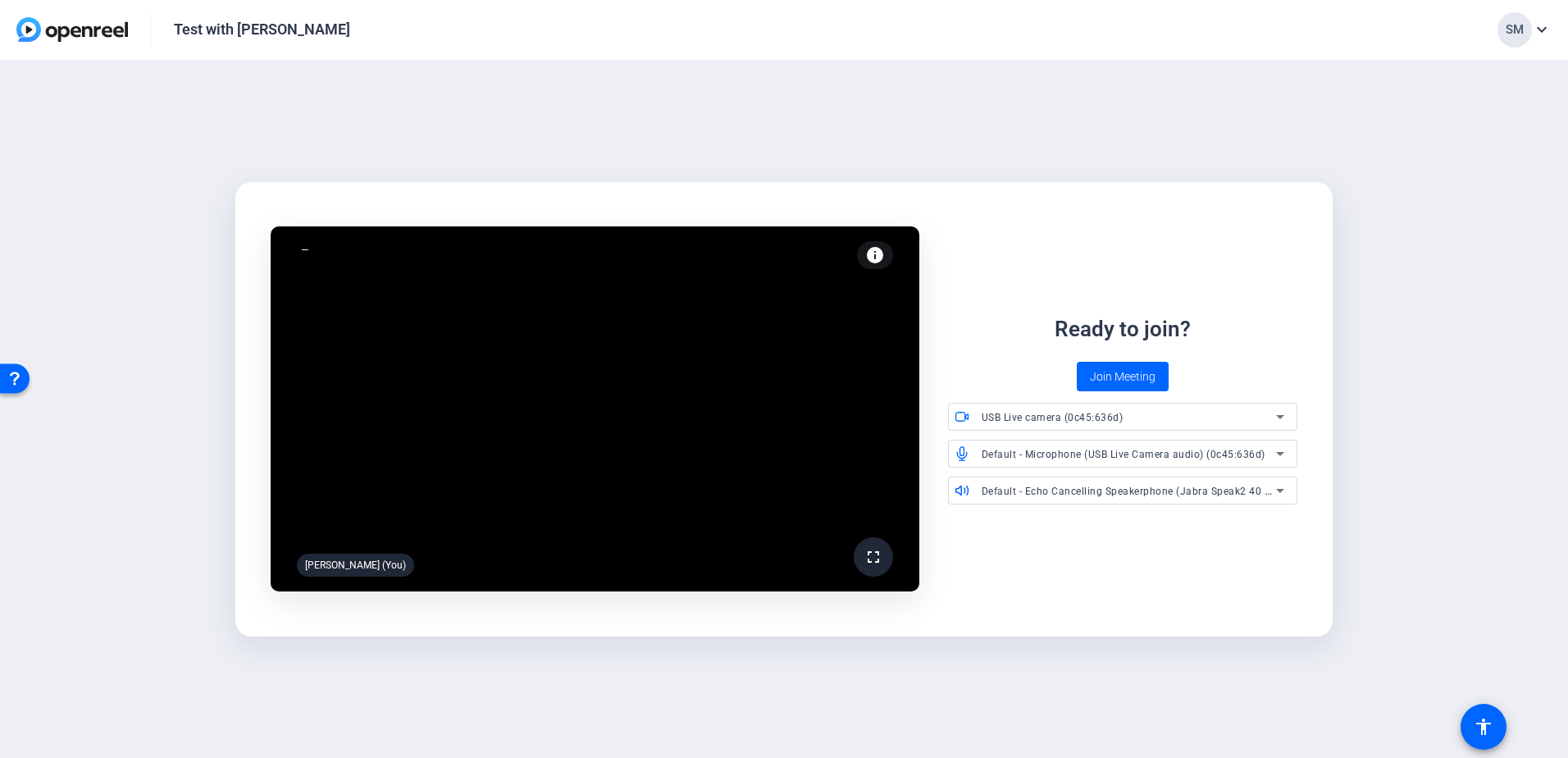
click at [718, 55] on div "Test with Anisha SM expand_more" at bounding box center [784, 30] width 1568 height 60
